Goal: Transaction & Acquisition: Book appointment/travel/reservation

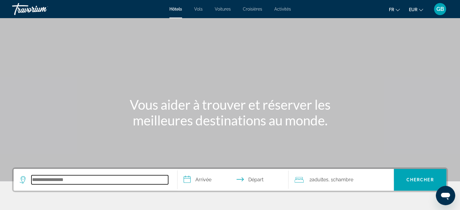
click at [75, 181] on input "Search hotel destination" at bounding box center [99, 179] width 137 height 9
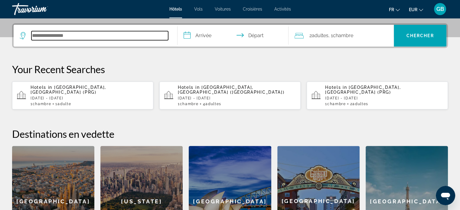
scroll to position [148, 0]
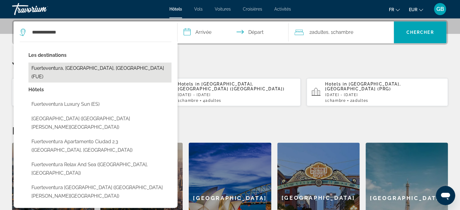
click at [77, 69] on button "Fuerteventura, [GEOGRAPHIC_DATA], [GEOGRAPHIC_DATA] (FUE)" at bounding box center [99, 73] width 143 height 20
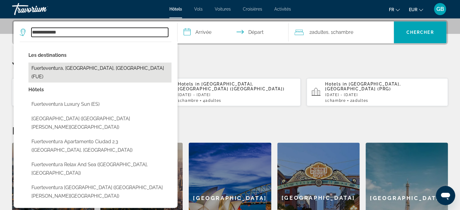
type input "**********"
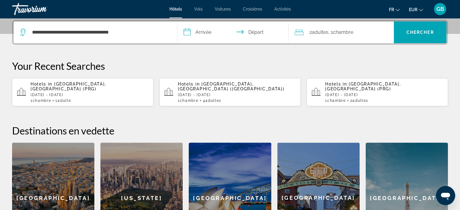
click at [203, 30] on input "**********" at bounding box center [235, 33] width 114 height 24
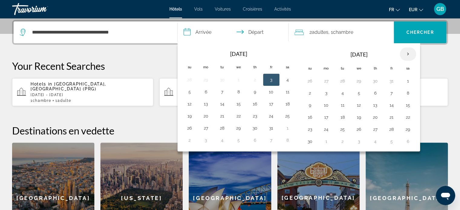
click at [407, 53] on th "Next month" at bounding box center [408, 53] width 16 height 13
click at [406, 93] on button "7" at bounding box center [408, 93] width 10 height 8
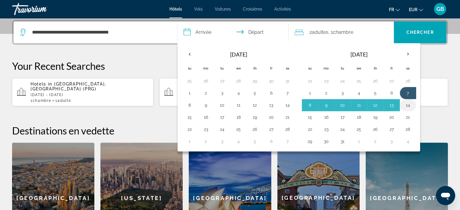
click at [405, 105] on button "14" at bounding box center [408, 105] width 10 height 8
type input "**********"
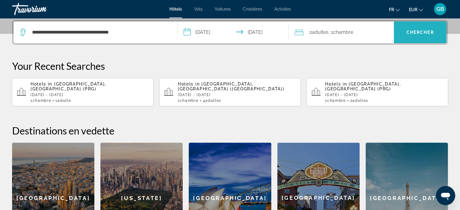
click at [425, 30] on span "Chercher" at bounding box center [421, 32] width 28 height 5
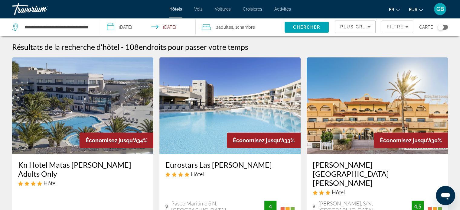
click at [368, 27] on icon "Sort by" at bounding box center [369, 27] width 3 height 2
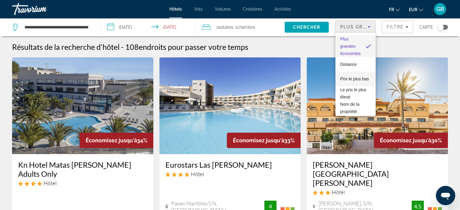
click at [345, 77] on span "Prix le plus bas" at bounding box center [354, 79] width 29 height 5
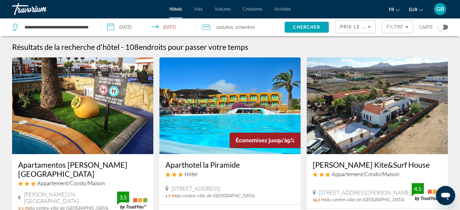
click at [67, 93] on img "Main content" at bounding box center [82, 105] width 141 height 97
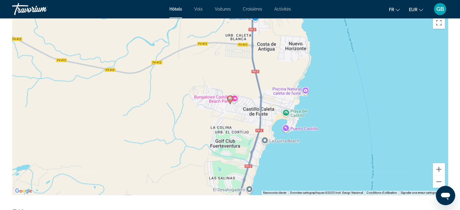
scroll to position [593, 0]
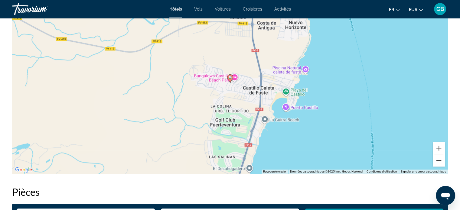
click at [438, 163] on button "Zoom arrière" at bounding box center [439, 161] width 12 height 12
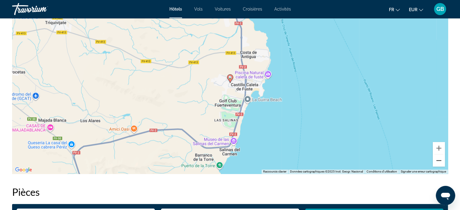
click at [438, 164] on button "Zoom arrière" at bounding box center [439, 161] width 12 height 12
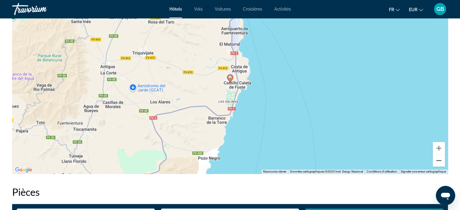
click at [437, 162] on button "Zoom arrière" at bounding box center [439, 161] width 12 height 12
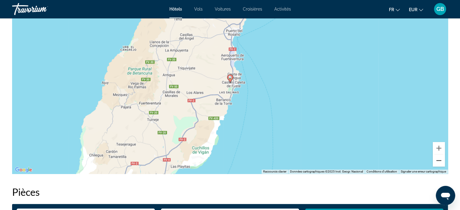
click at [437, 162] on button "Zoom arrière" at bounding box center [439, 161] width 12 height 12
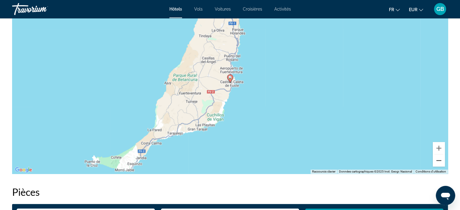
click at [437, 162] on button "Zoom arrière" at bounding box center [439, 161] width 12 height 12
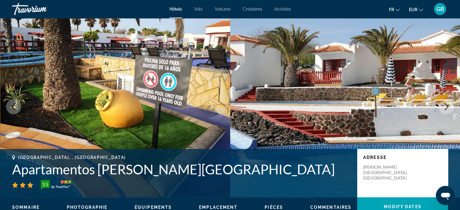
scroll to position [0, 0]
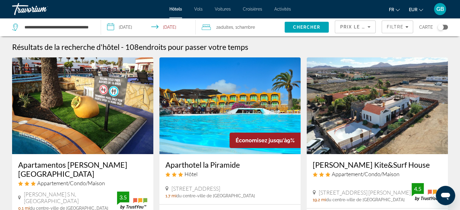
click at [445, 28] on div "Toggle map" at bounding box center [443, 27] width 10 height 5
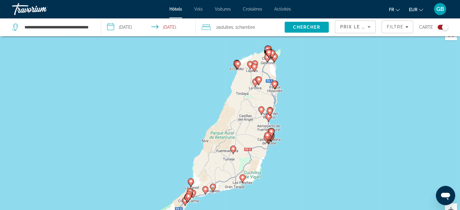
scroll to position [11, 0]
click at [238, 64] on image "Main content" at bounding box center [238, 64] width 4 height 4
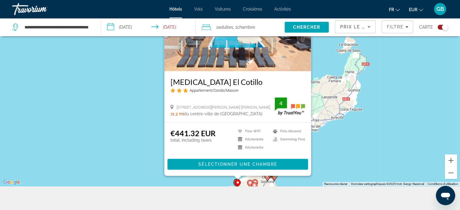
scroll to position [64, 0]
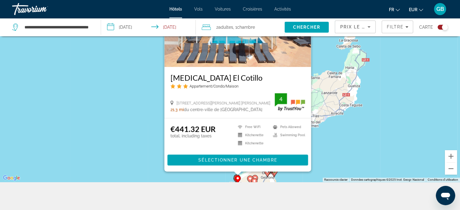
click at [331, 121] on div "Pour activer le glissement avec le clavier, appuyez sur Alt+Entrée. Une fois ce…" at bounding box center [230, 77] width 460 height 210
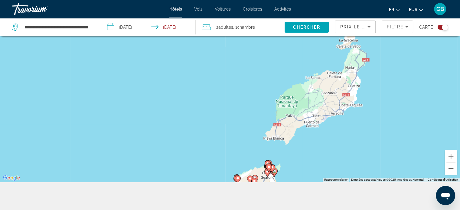
click at [270, 165] on icon "Main content" at bounding box center [268, 168] width 5 height 8
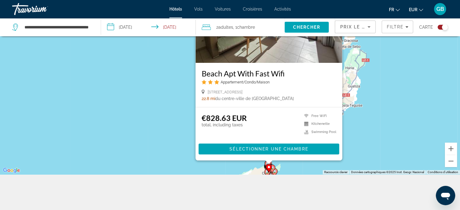
scroll to position [73, 0]
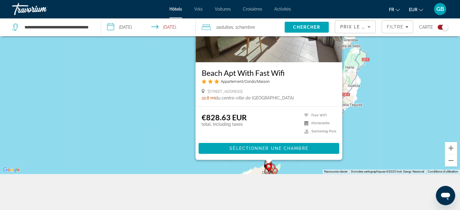
click at [409, 122] on div "Pour activer le glissement avec le clavier, appuyez sur Alt+Entrée. Une fois ce…" at bounding box center [230, 69] width 460 height 210
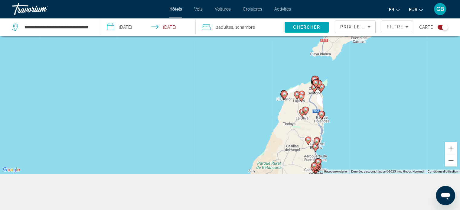
drag, startPoint x: 331, startPoint y: 100, endPoint x: 375, endPoint y: 10, distance: 100.3
click at [375, 10] on div "**********" at bounding box center [230, 32] width 460 height 210
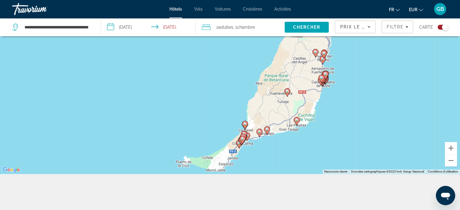
drag, startPoint x: 279, startPoint y: 166, endPoint x: 290, endPoint y: 76, distance: 90.9
click at [290, 76] on div "Pour activer le glissement avec le clavier, appuyez sur Alt+Entrée. Une fois ce…" at bounding box center [230, 69] width 460 height 210
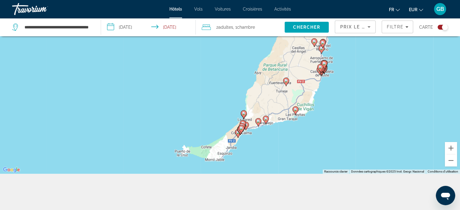
click at [243, 113] on image "Main content" at bounding box center [244, 114] width 4 height 4
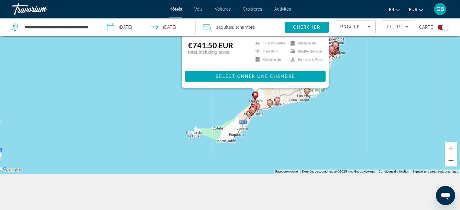
drag, startPoint x: 348, startPoint y: 140, endPoint x: 360, endPoint y: 63, distance: 78.3
click at [360, 63] on div "Pour activer le glissement avec le clavier, appuyez sur Alt+Entrée. Une fois ce…" at bounding box center [230, 69] width 460 height 210
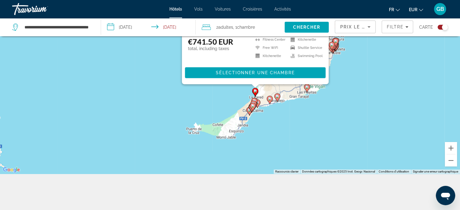
click at [252, 105] on image "Main content" at bounding box center [253, 106] width 4 height 4
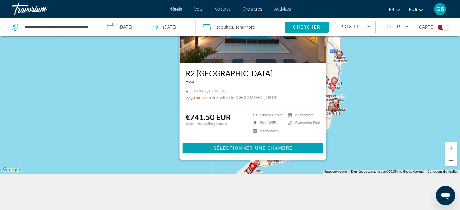
drag, startPoint x: 365, startPoint y: 132, endPoint x: 385, endPoint y: 75, distance: 59.5
click at [385, 75] on div "Pour activer le glissement avec le clavier, appuyez sur Alt+Entrée. Une fois ce…" at bounding box center [230, 69] width 460 height 210
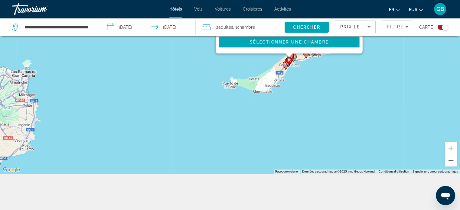
click at [285, 64] on gmp-advanced-marker "Main content" at bounding box center [288, 62] width 6 height 9
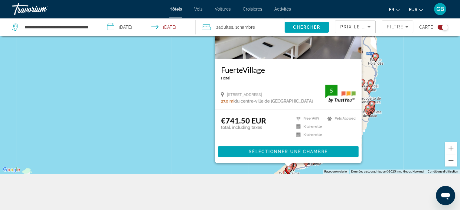
click at [375, 58] on icon "Main content" at bounding box center [374, 57] width 5 height 8
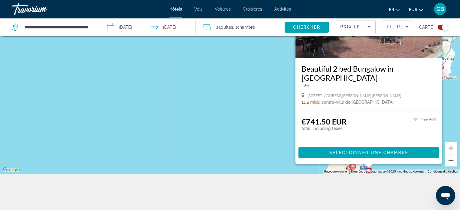
click at [440, 104] on div "Beautiful 2 bed Bungalow in [GEOGRAPHIC_DATA] [STREET_ADDRESS][PERSON_NAME][PER…" at bounding box center [368, 84] width 147 height 53
click at [451, 109] on div "Pour activer le glissement avec le clavier, appuyez sur Alt+Entrée. Une fois ce…" at bounding box center [230, 69] width 460 height 210
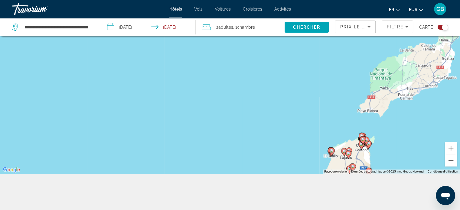
click at [369, 144] on gmp-advanced-marker "Main content" at bounding box center [366, 141] width 6 height 9
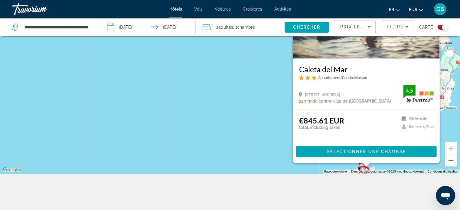
click at [452, 126] on div "Pour activer le glissement avec le clavier, appuyez sur Alt+Entrée. Une fois ce…" at bounding box center [230, 69] width 460 height 210
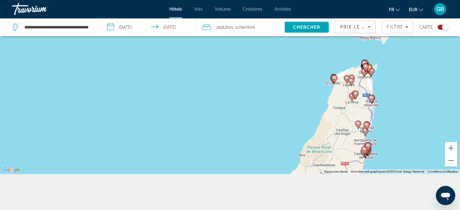
drag, startPoint x: 399, startPoint y: 131, endPoint x: 394, endPoint y: 17, distance: 114.4
click at [394, 17] on div "**********" at bounding box center [230, 32] width 460 height 210
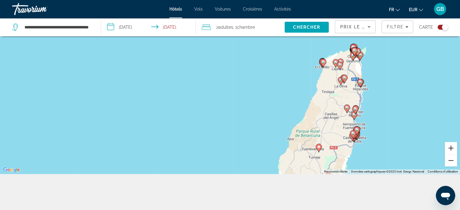
drag, startPoint x: 445, startPoint y: 144, endPoint x: 445, endPoint y: 156, distance: 12.1
click at [445, 156] on div "Main content" at bounding box center [451, 154] width 12 height 25
click at [453, 148] on button "Zoom avant" at bounding box center [451, 148] width 12 height 12
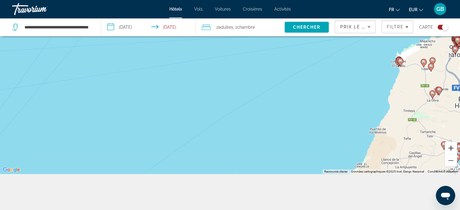
click at [453, 148] on button "Zoom avant" at bounding box center [451, 148] width 12 height 12
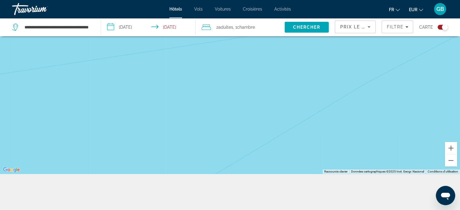
drag, startPoint x: 367, startPoint y: 122, endPoint x: 365, endPoint y: 25, distance: 97.4
click at [365, 25] on div "**********" at bounding box center [230, 87] width 460 height 247
drag, startPoint x: 332, startPoint y: 64, endPoint x: 414, endPoint y: -30, distance: 125.0
click at [414, 0] on html "**********" at bounding box center [230, 32] width 460 height 210
click at [454, 159] on button "Zoom arrière" at bounding box center [451, 161] width 12 height 12
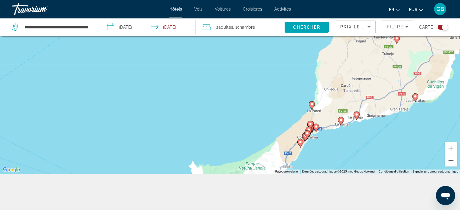
drag, startPoint x: 440, startPoint y: 97, endPoint x: 369, endPoint y: 59, distance: 79.8
click at [369, 59] on div "Pour activer le glissement avec le clavier, appuyez sur Alt+Entrée. Une fois ce…" at bounding box center [230, 69] width 460 height 210
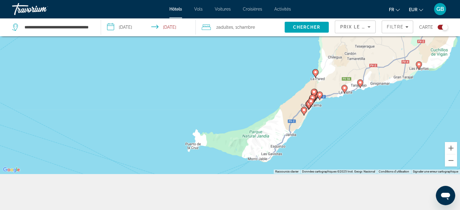
click at [315, 74] on icon "Main content" at bounding box center [315, 73] width 5 height 8
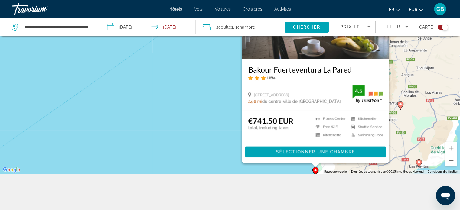
click at [188, 159] on div "Pour activer le glissement avec le clavier, appuyez sur Alt+Entrée. Une fois ce…" at bounding box center [230, 69] width 460 height 210
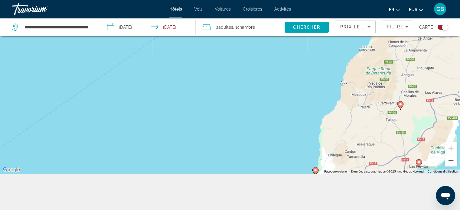
click at [401, 106] on image "Main content" at bounding box center [401, 105] width 4 height 4
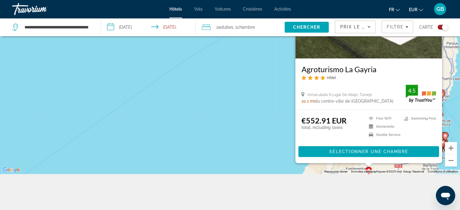
click at [258, 109] on div "Pour activer le glissement avec le clavier, appuyez sur Alt+Entrée. Une fois ce…" at bounding box center [230, 69] width 460 height 210
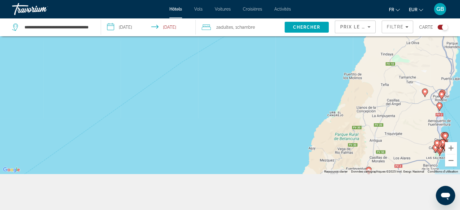
click at [426, 93] on image "Main content" at bounding box center [425, 92] width 4 height 4
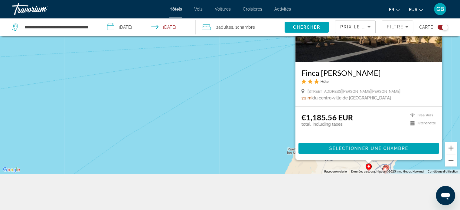
click at [261, 126] on div "Pour activer le glissement avec le clavier, appuyez sur Alt+Entrée. Une fois ce…" at bounding box center [230, 69] width 460 height 210
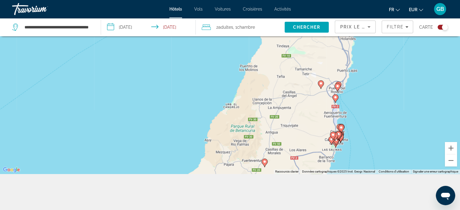
drag, startPoint x: 372, startPoint y: 126, endPoint x: 323, endPoint y: 38, distance: 99.7
click at [323, 38] on div "Pour activer le glissement avec le clavier, appuyez sur Alt+Entrée. Une fois ce…" at bounding box center [230, 69] width 460 height 210
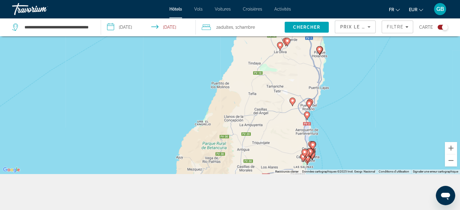
drag, startPoint x: 311, startPoint y: 108, endPoint x: 281, endPoint y: 140, distance: 43.7
click at [281, 140] on div "Pour activer le glissement avec le clavier, appuyez sur Alt+Entrée. Une fois ce…" at bounding box center [230, 69] width 460 height 210
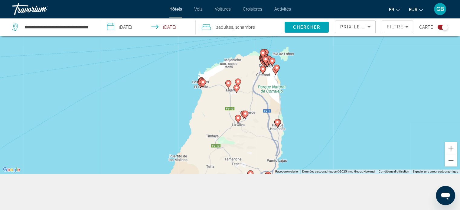
drag, startPoint x: 289, startPoint y: 74, endPoint x: 251, endPoint y: 141, distance: 77.1
click at [251, 141] on div "Pour activer le glissement avec le clavier, appuyez sur Alt+Entrée. Une fois ce…" at bounding box center [230, 69] width 460 height 210
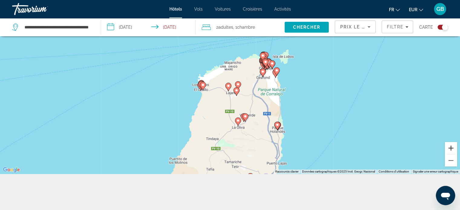
click at [452, 149] on button "Zoom avant" at bounding box center [451, 148] width 12 height 12
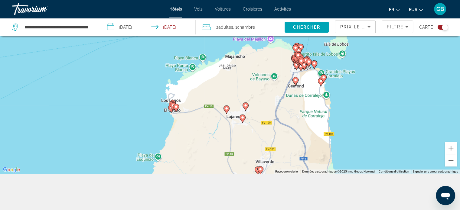
click at [314, 63] on image "Main content" at bounding box center [315, 64] width 4 height 4
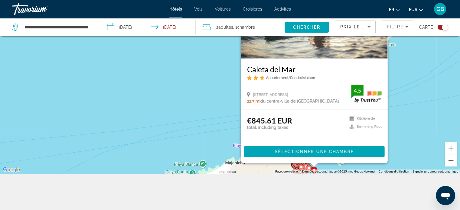
click at [302, 168] on image "Main content" at bounding box center [302, 167] width 4 height 4
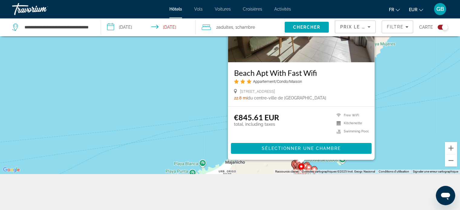
click at [307, 165] on icon "Main content" at bounding box center [308, 169] width 5 height 8
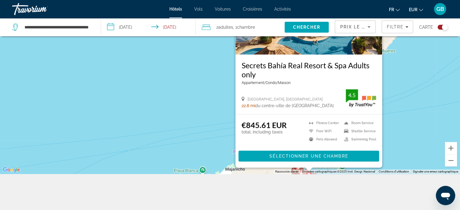
click at [431, 81] on div "Pour activer le glissement avec le clavier, appuyez sur Alt+Entrée. Une fois ce…" at bounding box center [230, 69] width 460 height 210
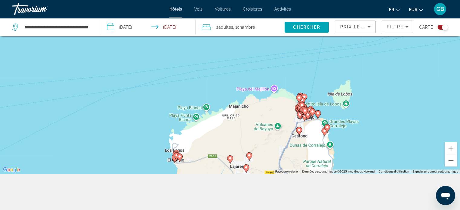
drag, startPoint x: 353, startPoint y: 159, endPoint x: 357, endPoint y: 96, distance: 63.0
click at [357, 96] on div "Pour activer le glissement avec le clavier, appuyez sur Alt+Entrée. Une fois ce…" at bounding box center [230, 69] width 460 height 210
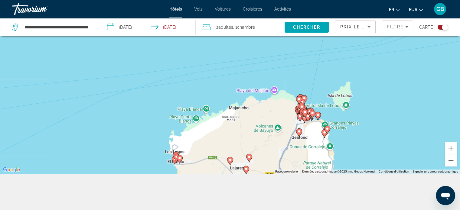
click at [298, 130] on image "Main content" at bounding box center [299, 132] width 4 height 4
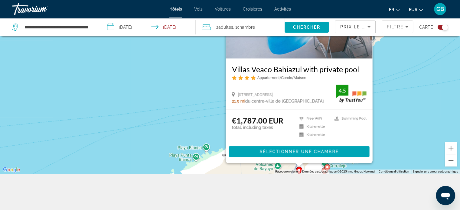
click at [298, 130] on ul "Free WiFi Kitchenette Kitchenette Swimming Pool" at bounding box center [329, 128] width 75 height 24
click at [437, 28] on button "Toggle map" at bounding box center [440, 27] width 15 height 5
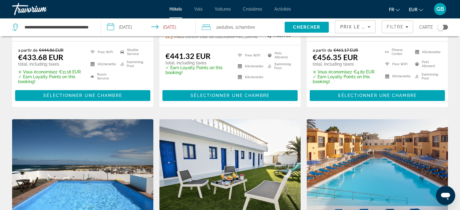
scroll to position [368, 0]
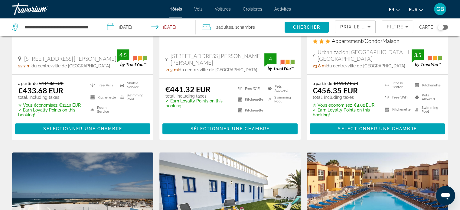
click at [155, 28] on input "**********" at bounding box center [149, 28] width 97 height 20
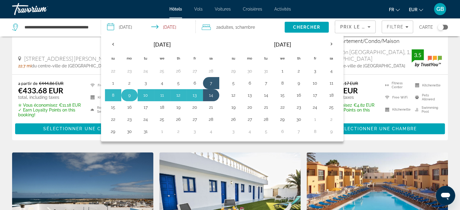
click at [127, 94] on button "9" at bounding box center [130, 95] width 10 height 8
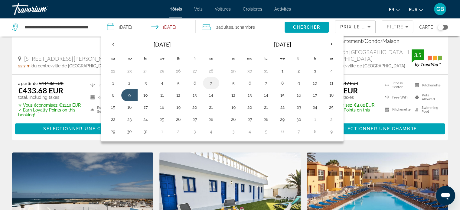
click at [209, 82] on button "7" at bounding box center [211, 83] width 10 height 8
type input "**********"
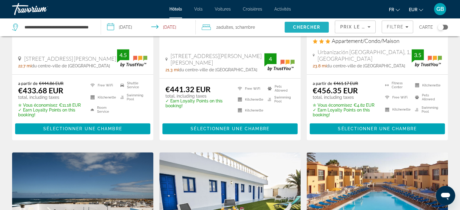
click at [308, 28] on span "Chercher" at bounding box center [307, 27] width 28 height 5
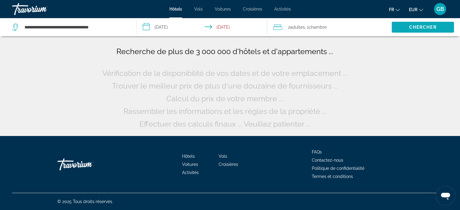
scroll to position [0, 0]
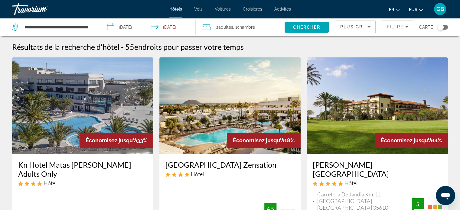
click at [398, 9] on icon "Change language" at bounding box center [398, 10] width 4 height 4
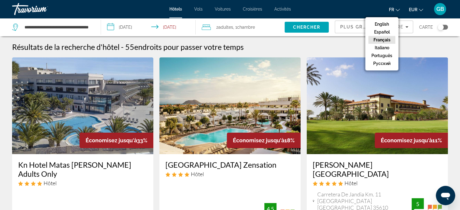
click at [412, 61] on img "Main content" at bounding box center [377, 105] width 141 height 97
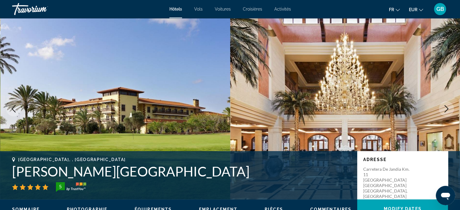
click at [397, 8] on icon "Change language" at bounding box center [398, 10] width 4 height 4
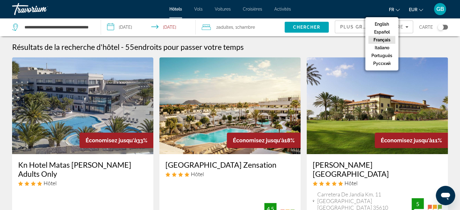
click at [421, 47] on div "Résultats de la recherche d'hôtel - 55 endroits pour passer votre temps" at bounding box center [230, 46] width 436 height 9
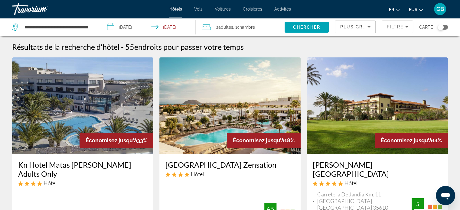
click at [370, 25] on icon "Sort by" at bounding box center [368, 26] width 7 height 7
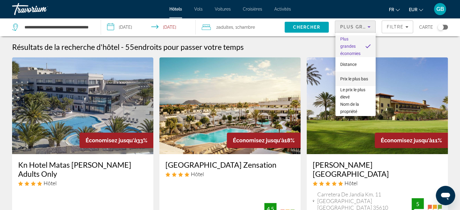
click at [341, 77] on span "Prix le plus bas" at bounding box center [354, 79] width 28 height 5
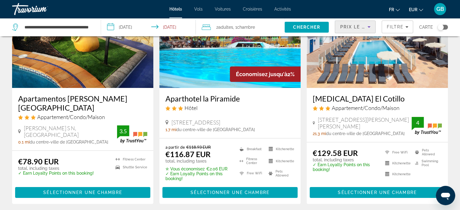
scroll to position [65, 0]
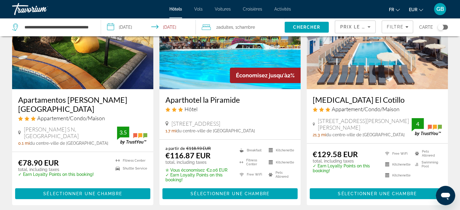
click at [95, 78] on img "Main content" at bounding box center [82, 40] width 141 height 97
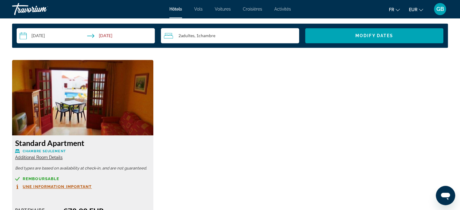
scroll to position [774, 0]
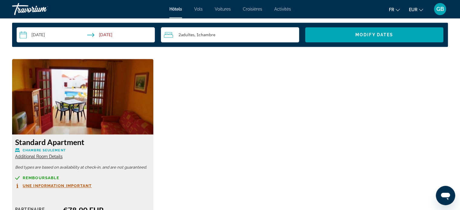
click at [27, 118] on img "Main content" at bounding box center [82, 97] width 141 height 76
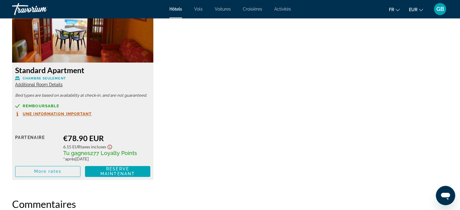
scroll to position [847, 0]
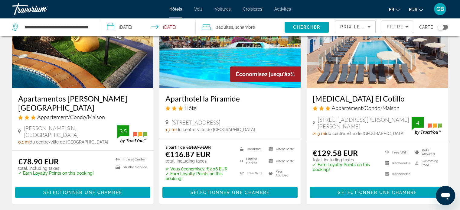
scroll to position [61, 0]
